Goal: Find specific page/section: Find specific page/section

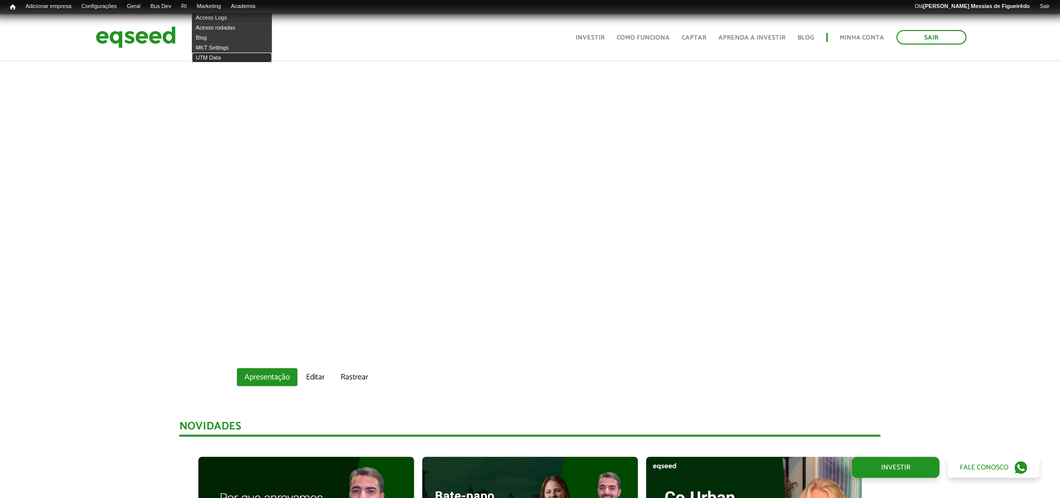
click at [212, 57] on link "UTM Data" at bounding box center [232, 58] width 80 height 10
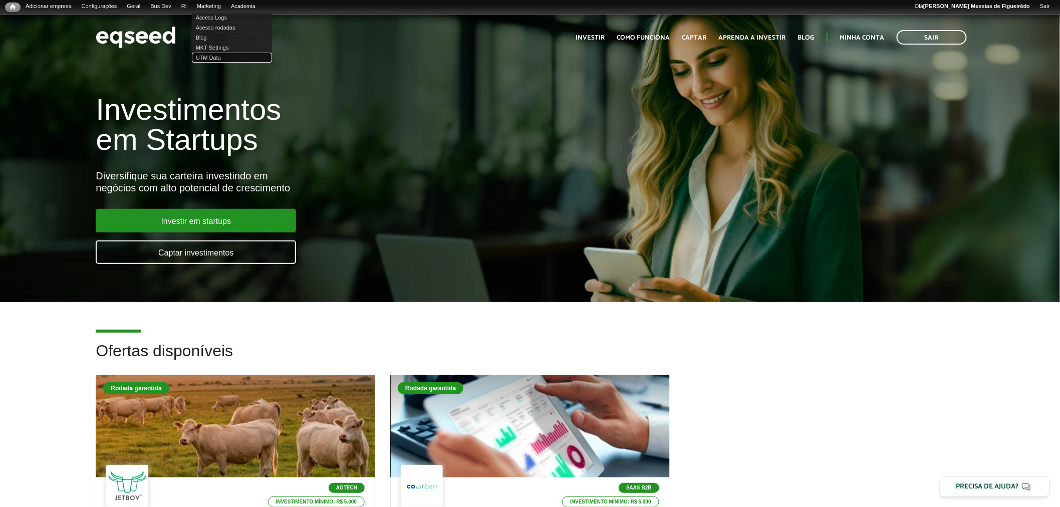
click at [217, 54] on link "UTM Data" at bounding box center [232, 58] width 80 height 10
click at [143, 18] on link "Painel" at bounding box center [162, 18] width 80 height 10
click at [212, 59] on link "UTM Data" at bounding box center [232, 58] width 80 height 10
